Goal: Information Seeking & Learning: Learn about a topic

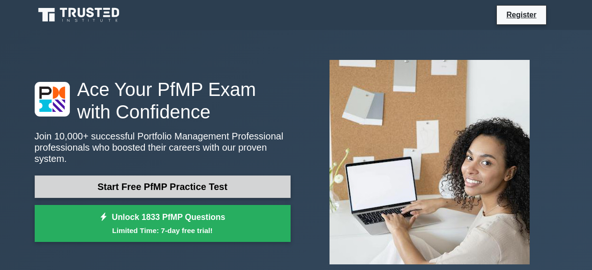
click at [140, 181] on link "Start Free PfMP Practice Test" at bounding box center [163, 187] width 256 height 22
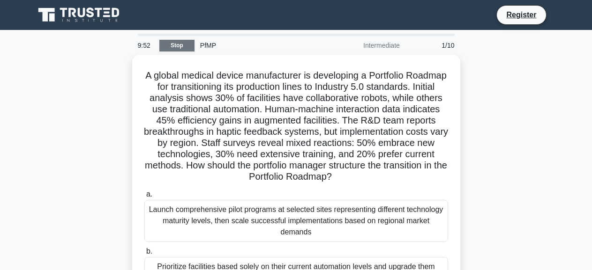
click at [176, 47] on link "Stop" at bounding box center [176, 46] width 35 height 12
